Goal: Download file/media

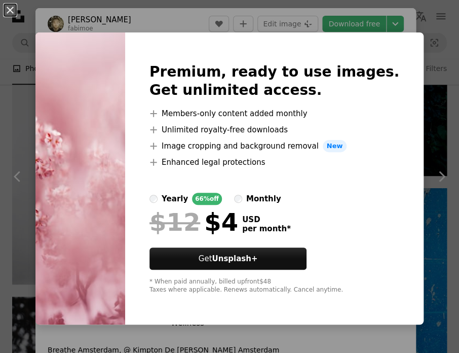
scroll to position [1065, 0]
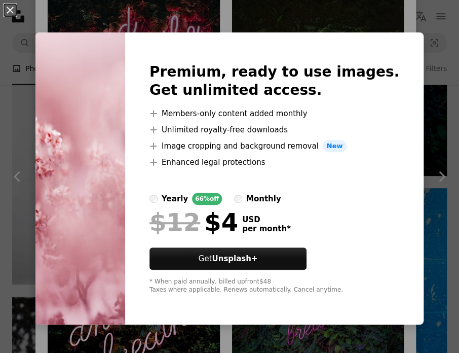
click at [66, 165] on img at bounding box center [80, 178] width 90 height 292
click at [290, 335] on div "An X shape Premium, ready to use images. Get unlimited access. A plus sign Memb…" at bounding box center [229, 176] width 459 height 353
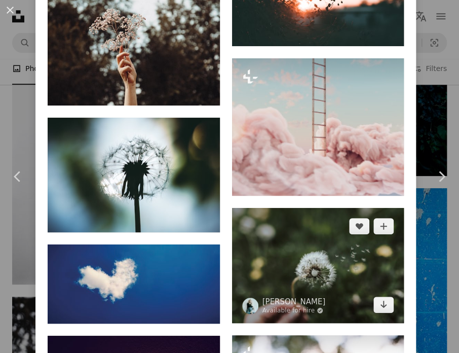
scroll to position [3092, 0]
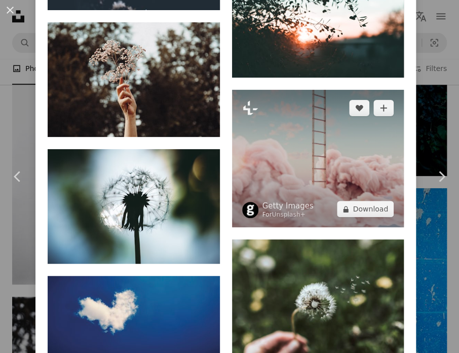
click at [318, 189] on img at bounding box center [318, 159] width 172 height 138
